Goal: Task Accomplishment & Management: Manage account settings

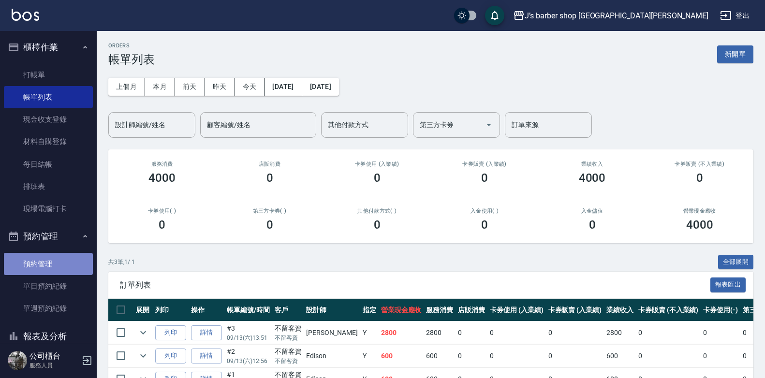
click at [49, 260] on link "預約管理" at bounding box center [48, 264] width 89 height 22
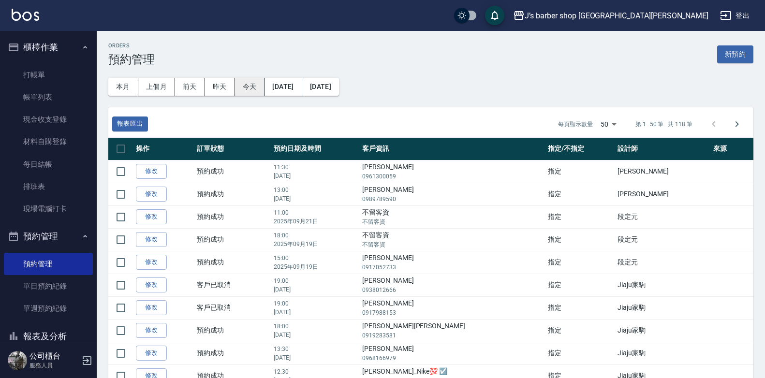
click at [240, 81] on button "今天" at bounding box center [250, 87] width 30 height 18
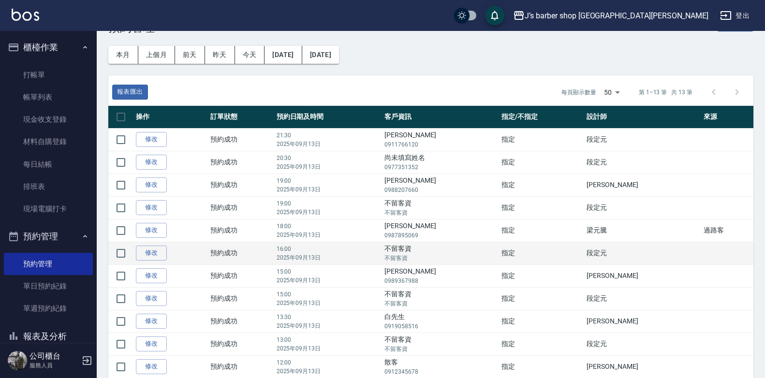
scroll to position [48, 0]
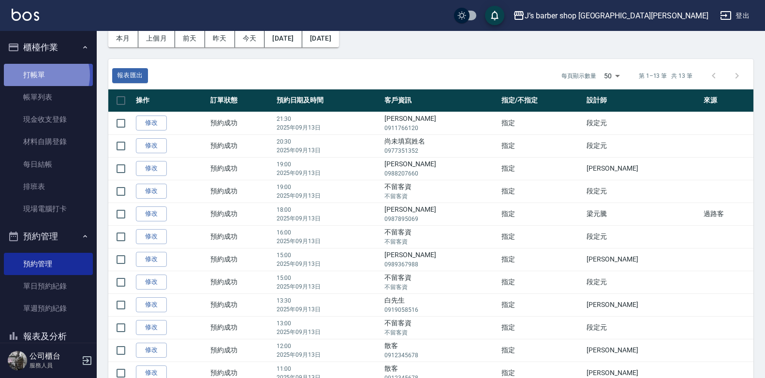
click at [45, 75] on link "打帳單" at bounding box center [48, 75] width 89 height 22
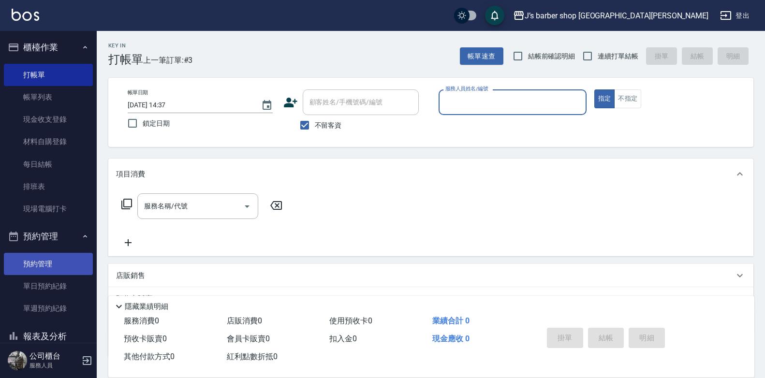
click at [60, 272] on link "預約管理" at bounding box center [48, 264] width 89 height 22
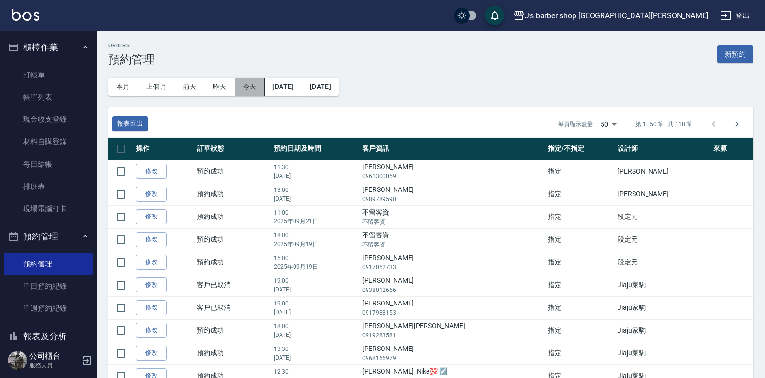
click at [241, 81] on button "今天" at bounding box center [250, 87] width 30 height 18
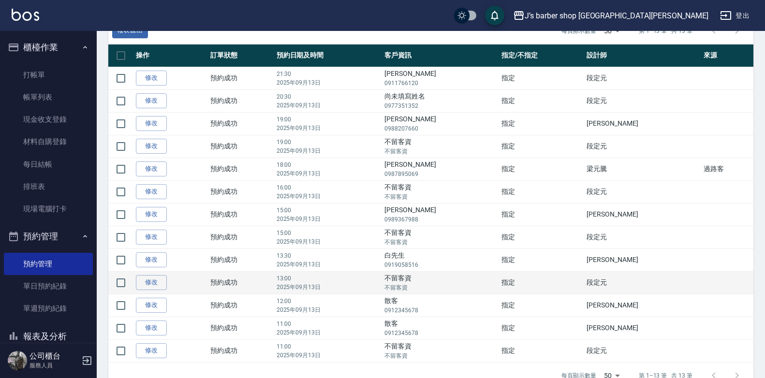
scroll to position [116, 0]
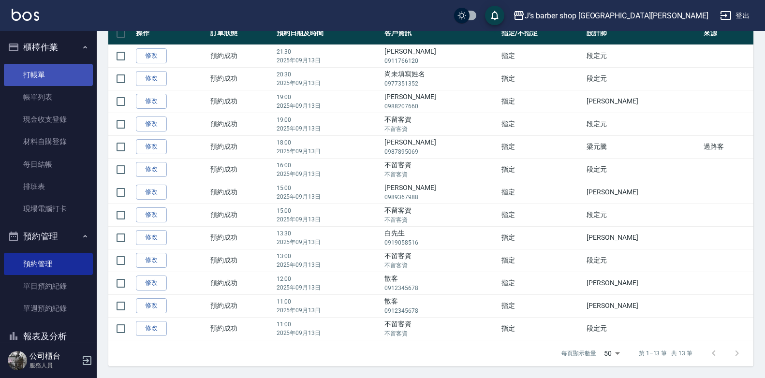
click at [52, 76] on link "打帳單" at bounding box center [48, 75] width 89 height 22
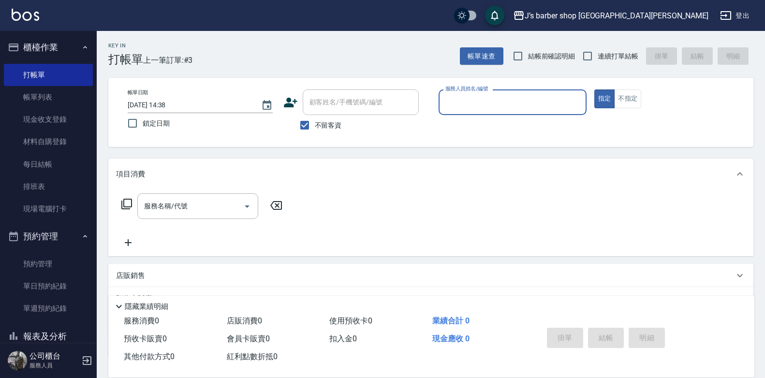
click at [534, 100] on input "服務人員姓名/編號" at bounding box center [512, 102] width 139 height 17
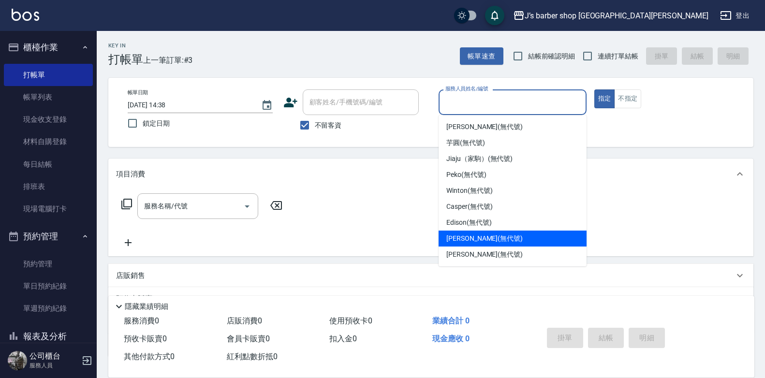
drag, startPoint x: 481, startPoint y: 234, endPoint x: 178, endPoint y: 190, distance: 305.8
click at [480, 235] on span "[PERSON_NAME] (無代號)" at bounding box center [484, 239] width 76 height 10
type input "[PERSON_NAME](無代號)"
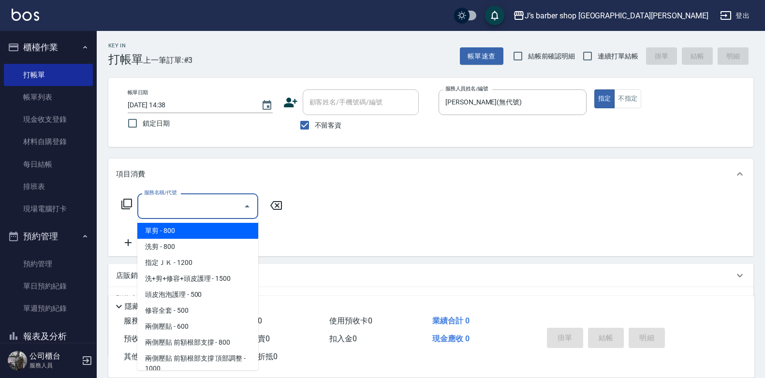
drag, startPoint x: 196, startPoint y: 206, endPoint x: 219, endPoint y: 196, distance: 24.9
click at [197, 206] on input "服務名稱/代號" at bounding box center [191, 206] width 98 height 17
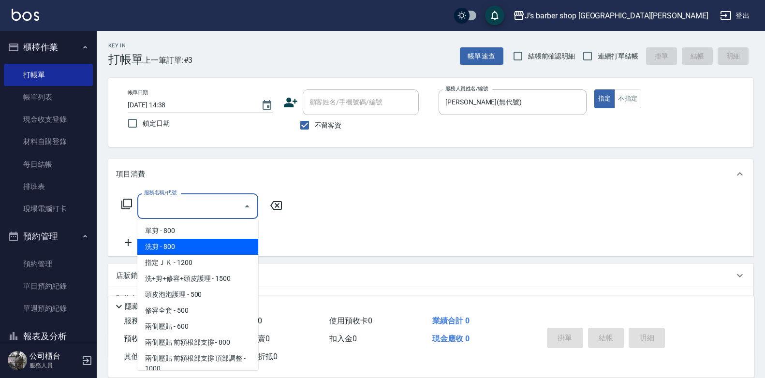
drag, startPoint x: 202, startPoint y: 247, endPoint x: 220, endPoint y: 241, distance: 18.8
click at [203, 248] on span "洗剪 - 800" at bounding box center [197, 247] width 121 height 16
type input "洗剪(101)"
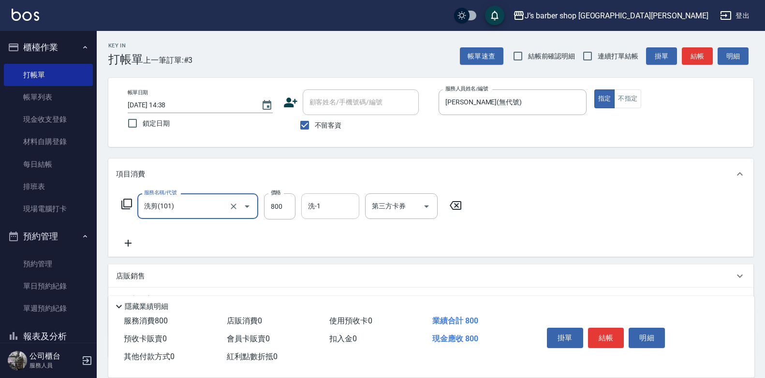
click at [318, 206] on input "洗-1" at bounding box center [330, 206] width 49 height 17
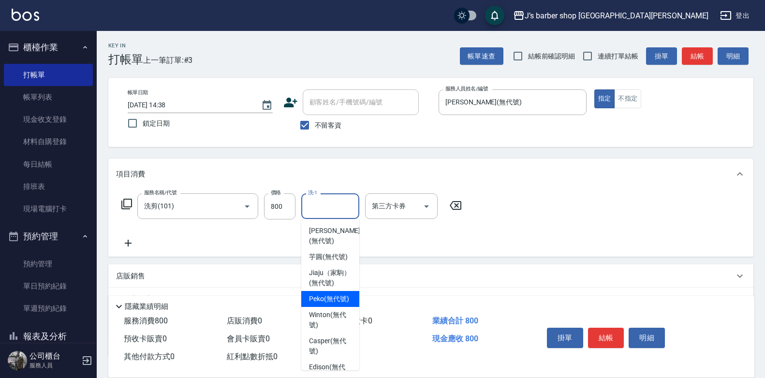
drag, startPoint x: 333, startPoint y: 316, endPoint x: 521, endPoint y: 320, distance: 187.6
click at [335, 304] on span "Peko (無代號)" at bounding box center [329, 299] width 40 height 10
type input "Peko(無代號)"
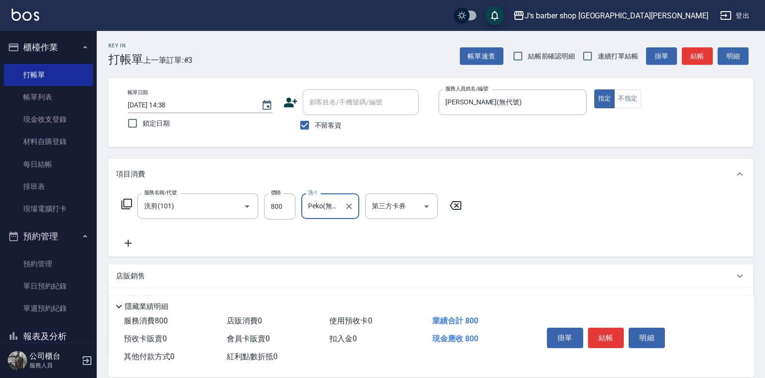
click at [619, 331] on button "結帳" at bounding box center [606, 338] width 36 height 20
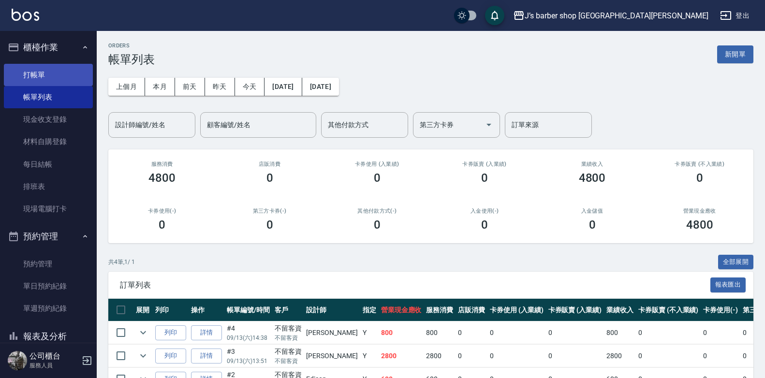
click at [39, 81] on link "打帳單" at bounding box center [48, 75] width 89 height 22
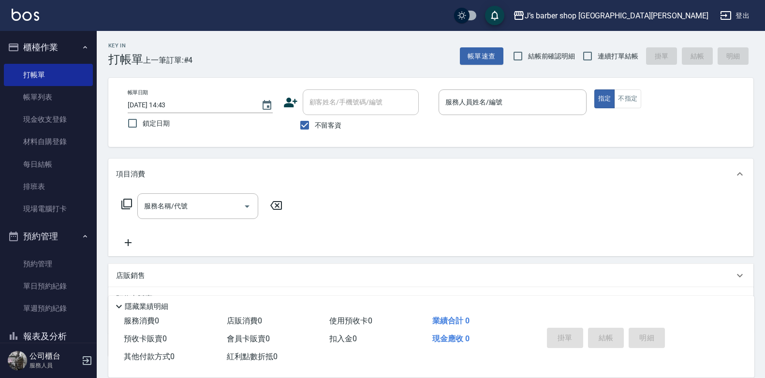
drag, startPoint x: 335, startPoint y: 125, endPoint x: 350, endPoint y: 108, distance: 22.6
click at [335, 124] on span "不留客資" at bounding box center [328, 125] width 27 height 10
click at [315, 124] on input "不留客資" at bounding box center [304, 125] width 20 height 20
checkbox input "false"
click at [352, 107] on input "顧客姓名/手機號碼/編號" at bounding box center [353, 102] width 93 height 17
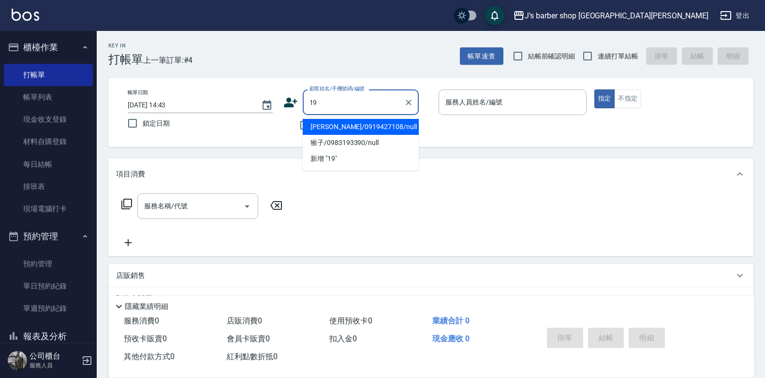
type input "1"
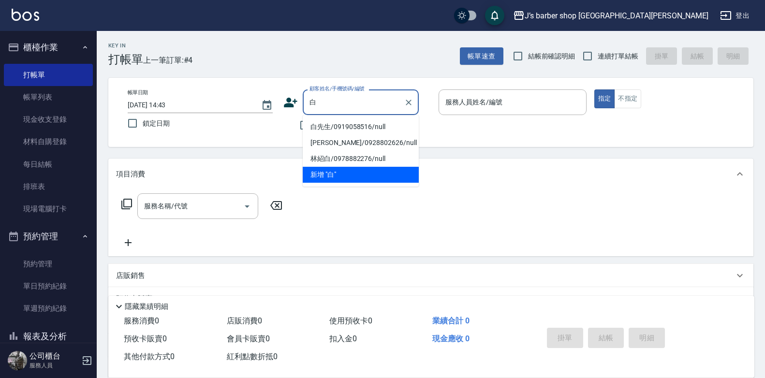
click at [346, 126] on li "白先生/0919058516/null" at bounding box center [361, 127] width 116 height 16
type input "白先生/0919058516/null"
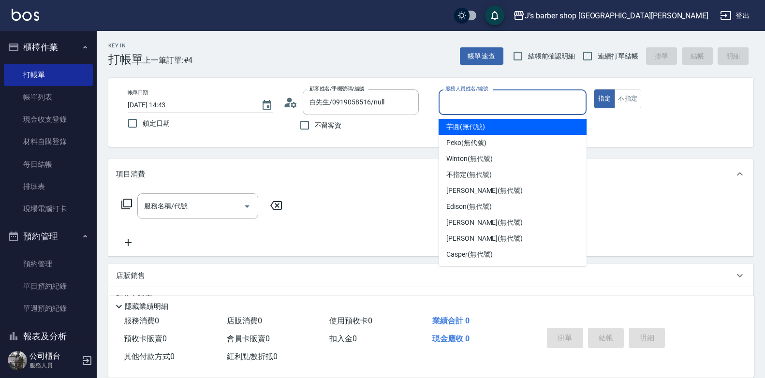
click at [510, 105] on input "服務人員姓名/編號" at bounding box center [512, 102] width 139 height 17
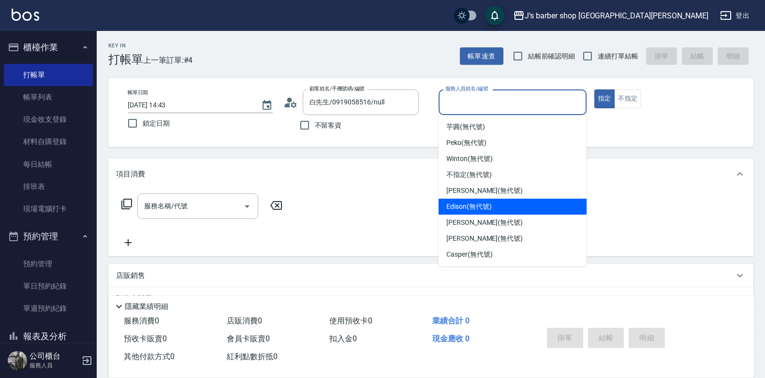
click at [485, 210] on span "Edison (無代號)" at bounding box center [468, 207] width 45 height 10
type input "Edison(無代號)"
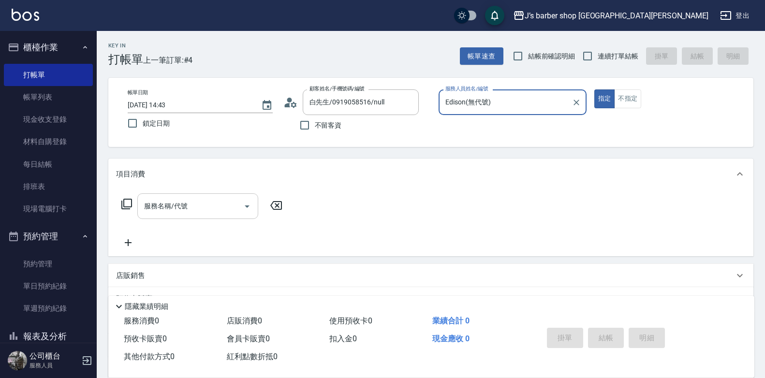
click at [219, 215] on div "服務名稱/代號" at bounding box center [197, 206] width 121 height 26
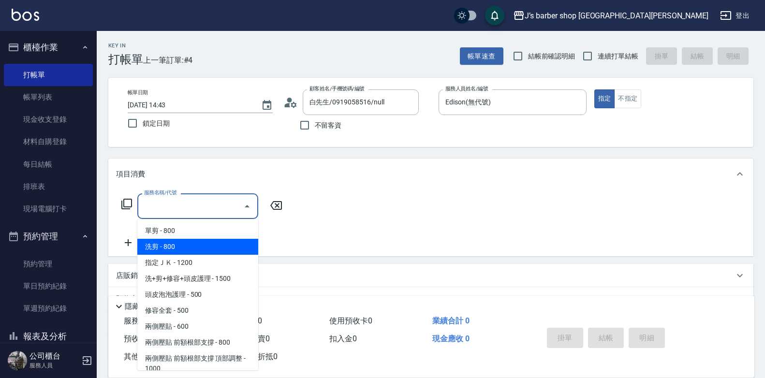
click at [212, 243] on span "洗剪 - 800" at bounding box center [197, 247] width 121 height 16
type input "洗剪(101)"
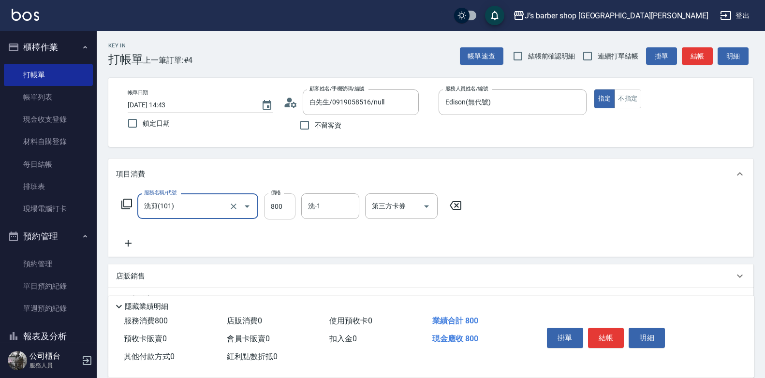
click at [286, 214] on input "800" at bounding box center [279, 206] width 31 height 26
type input "600"
click at [614, 330] on button "結帳" at bounding box center [606, 338] width 36 height 20
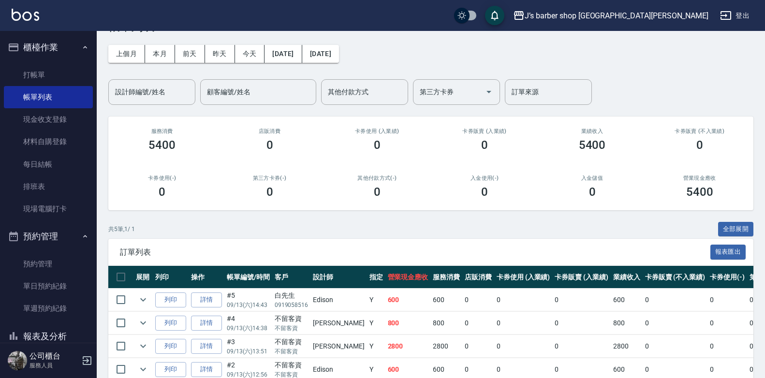
scroll to position [48, 0]
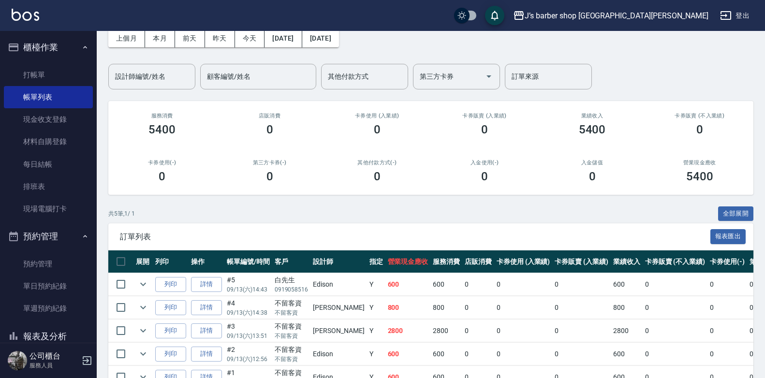
click at [272, 316] on td "不留客資 不留客資" at bounding box center [291, 307] width 39 height 23
click at [214, 306] on link "詳情" at bounding box center [206, 307] width 31 height 15
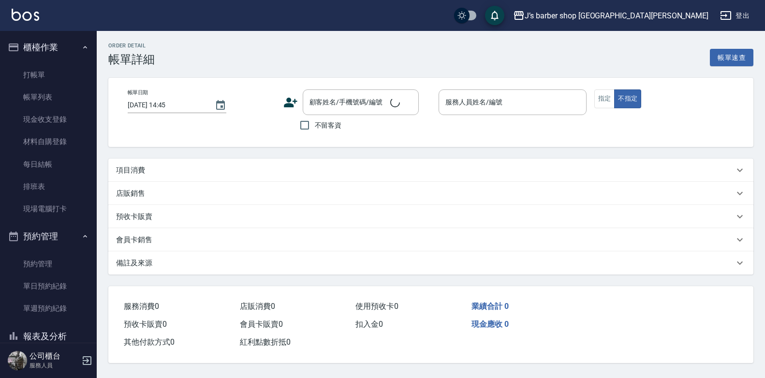
type input "[DATE] 14:38"
checkbox input "true"
type input "[PERSON_NAME](無代號)"
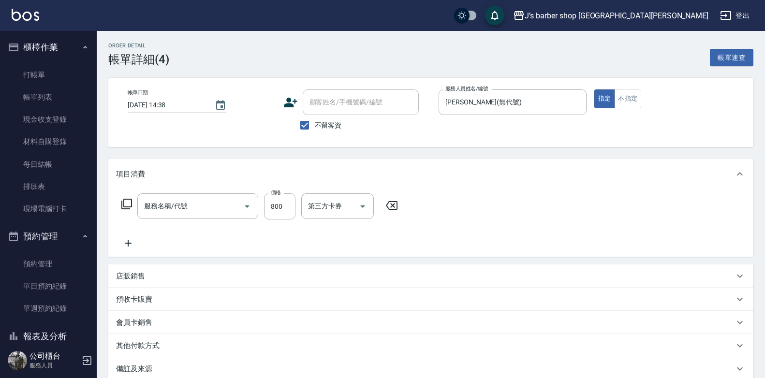
type input "洗剪(101)"
click at [279, 209] on input "800" at bounding box center [279, 206] width 31 height 26
type input "1500"
click at [399, 188] on div "項目消費" at bounding box center [430, 174] width 645 height 31
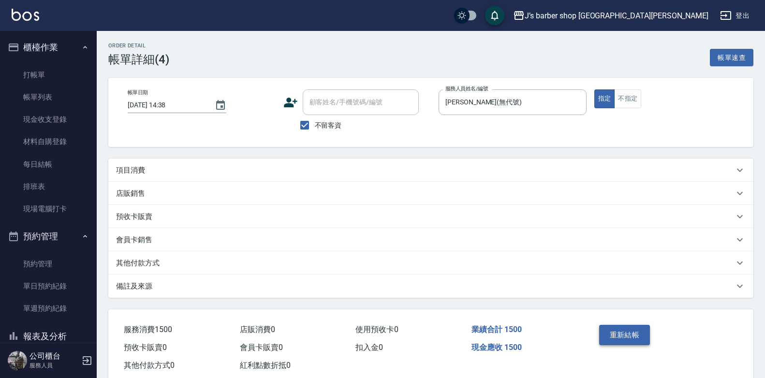
click at [642, 338] on button "重新結帳" at bounding box center [624, 335] width 51 height 20
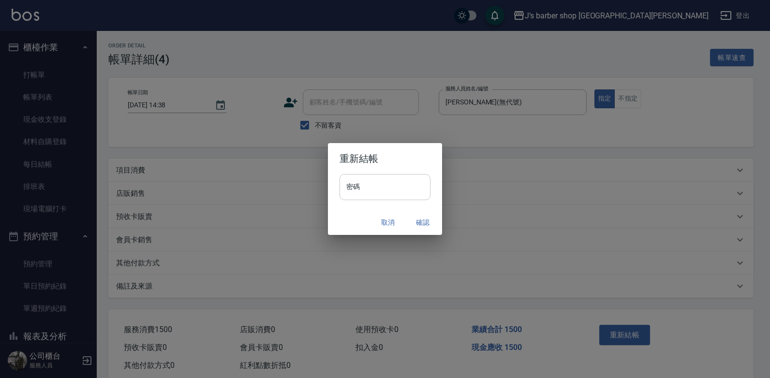
click at [389, 179] on input "密碼" at bounding box center [384, 187] width 91 height 26
click at [389, 180] on input "**" at bounding box center [384, 187] width 91 height 26
type input "*"
type input "****"
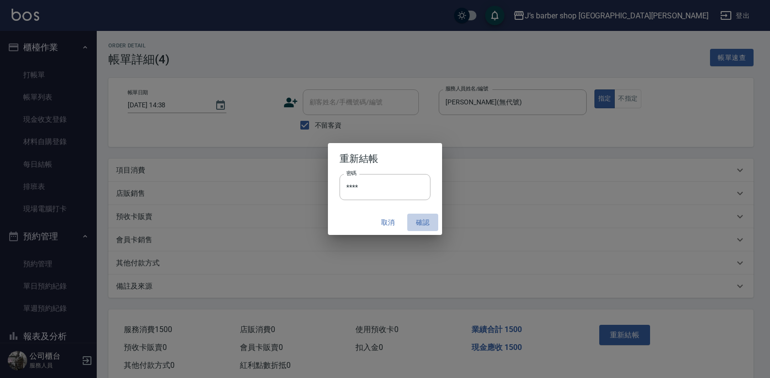
click at [424, 223] on button "確認" at bounding box center [422, 223] width 31 height 18
